Goal: Browse casually

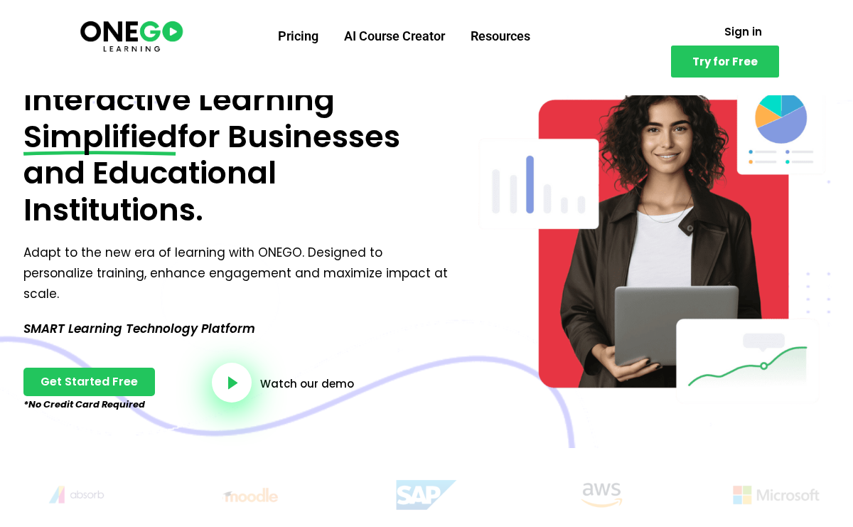
scroll to position [74, 0]
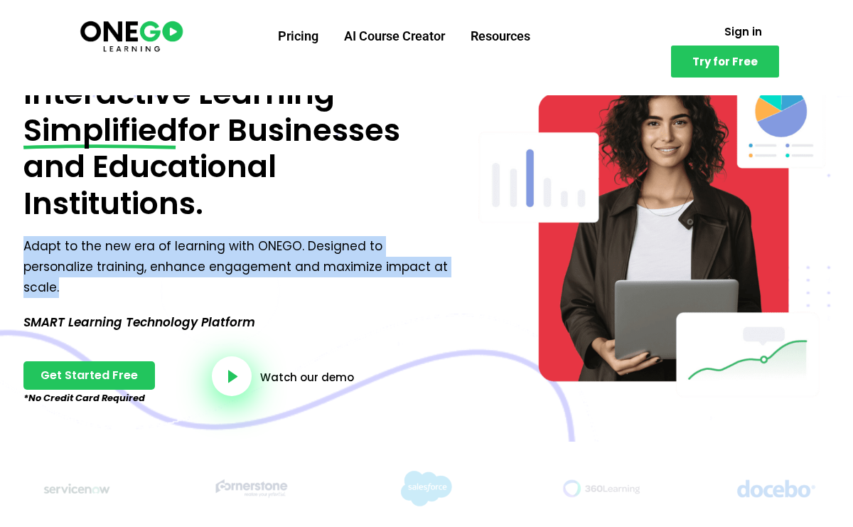
drag, startPoint x: 402, startPoint y: 268, endPoint x: 26, endPoint y: 246, distance: 376.0
click at [26, 246] on p "Adapt to the new era of learning with ONEGO. Designed to personalize training, …" at bounding box center [238, 267] width 430 height 62
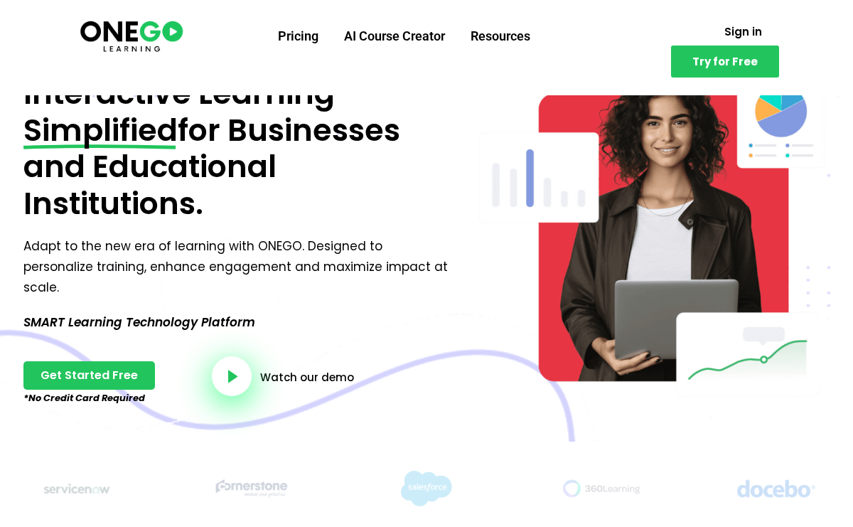
click at [23, 245] on p "Adapt to the new era of learning with ONEGO. Designed to personalize training, …" at bounding box center [238, 267] width 430 height 62
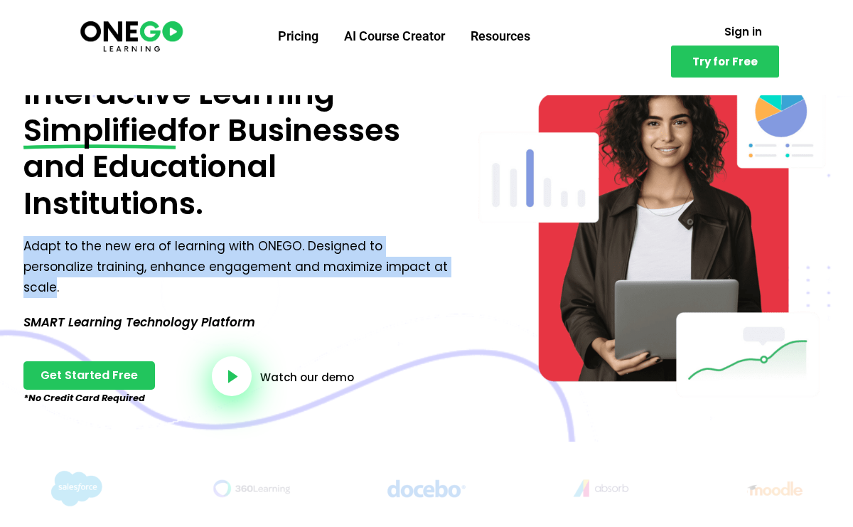
drag, startPoint x: 399, startPoint y: 267, endPoint x: 25, endPoint y: 242, distance: 374.7
click at [25, 242] on p "Adapt to the new era of learning with ONEGO. Designed to personalize training, …" at bounding box center [238, 267] width 430 height 62
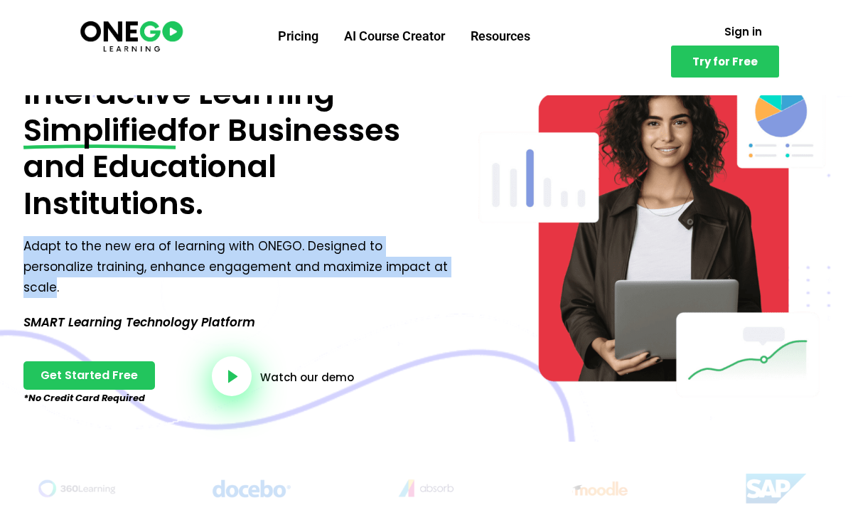
click at [23, 216] on div at bounding box center [23, 216] width 0 height 0
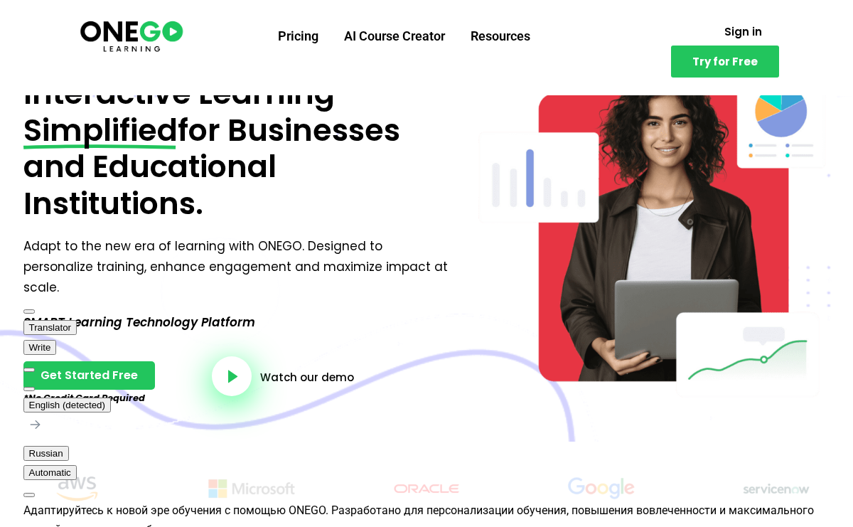
click at [247, 191] on p "Interactive Learning Simplified for Businesses and Educational Institutions." at bounding box center [238, 148] width 430 height 146
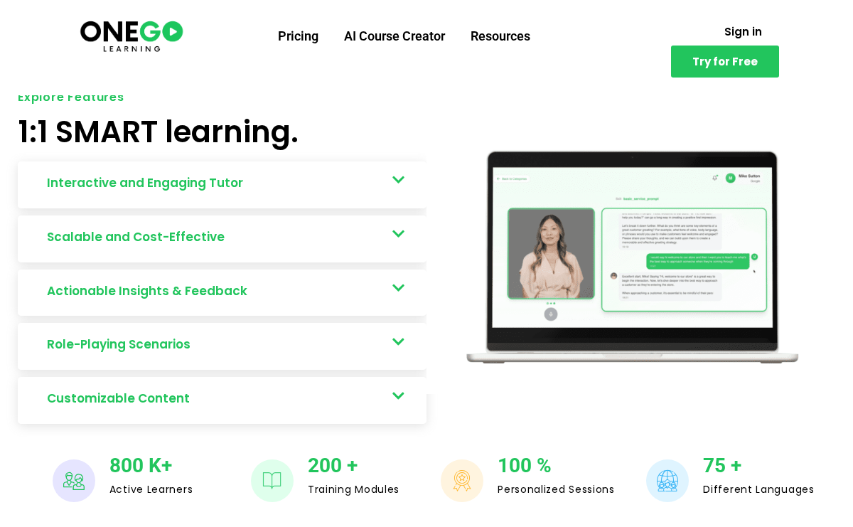
scroll to position [760, 0]
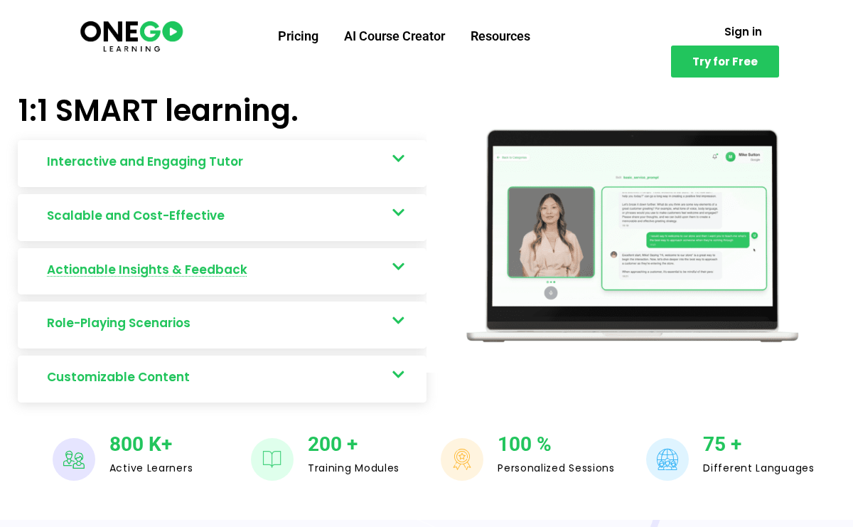
click at [309, 248] on link "Actionable Insights & Feedback" at bounding box center [222, 271] width 409 height 47
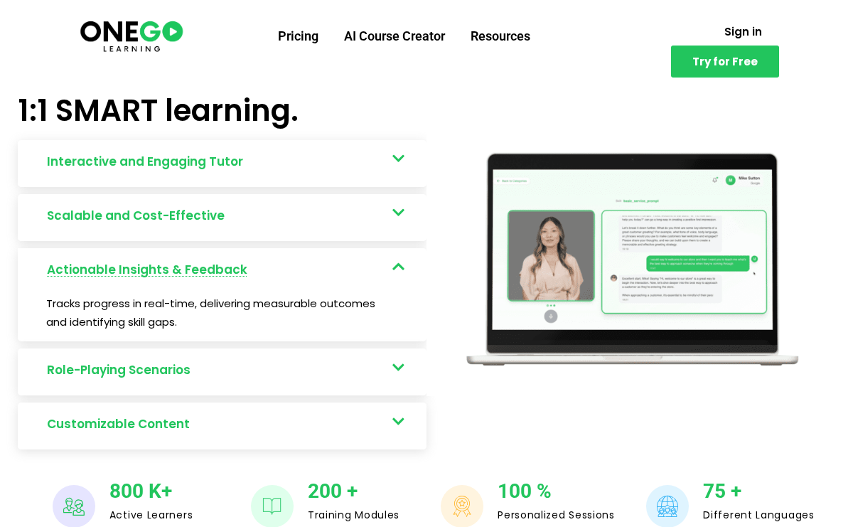
click at [309, 248] on link "Actionable Insights & Feedback" at bounding box center [222, 271] width 409 height 47
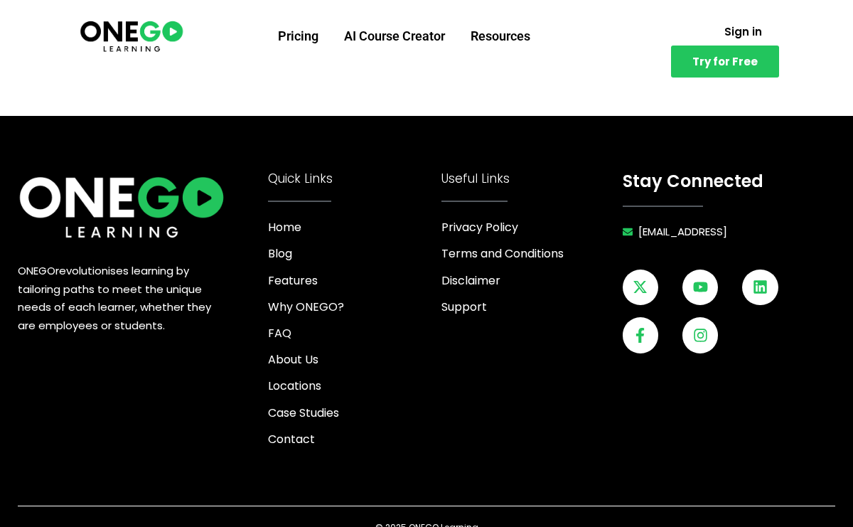
scroll to position [5629, 0]
